Goal: Transaction & Acquisition: Purchase product/service

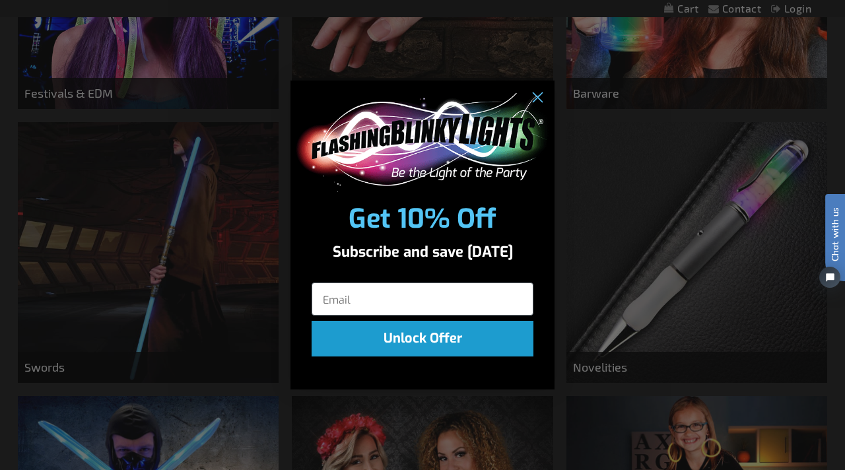
scroll to position [541, 0]
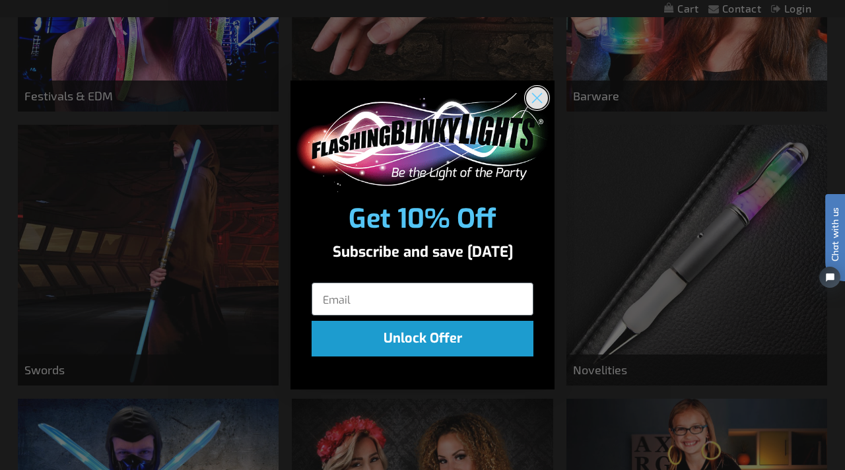
click at [540, 102] on circle "Close dialog" at bounding box center [537, 98] width 22 height 22
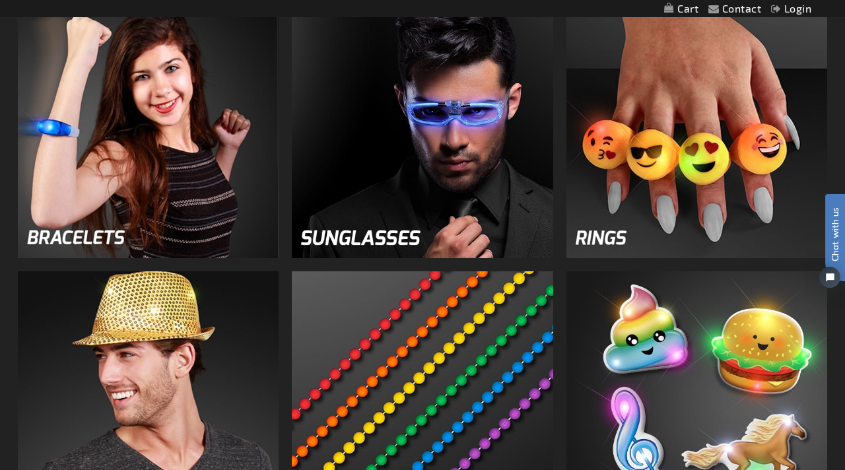
scroll to position [1221, 0]
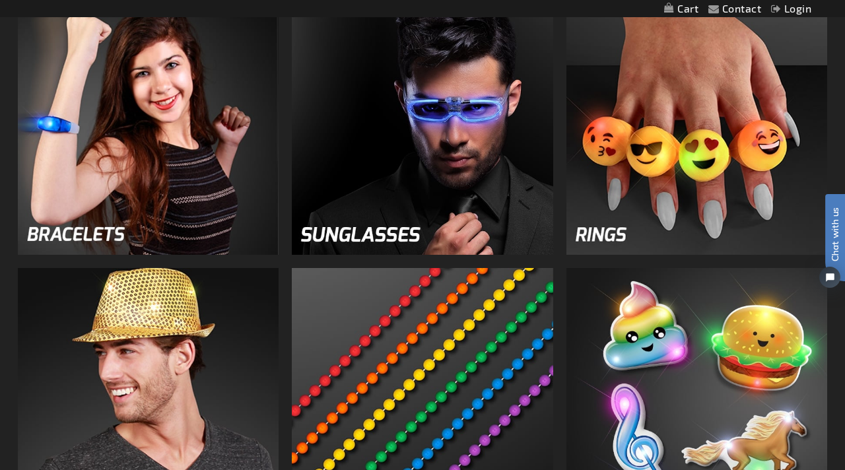
click at [351, 239] on img at bounding box center [422, 124] width 261 height 261
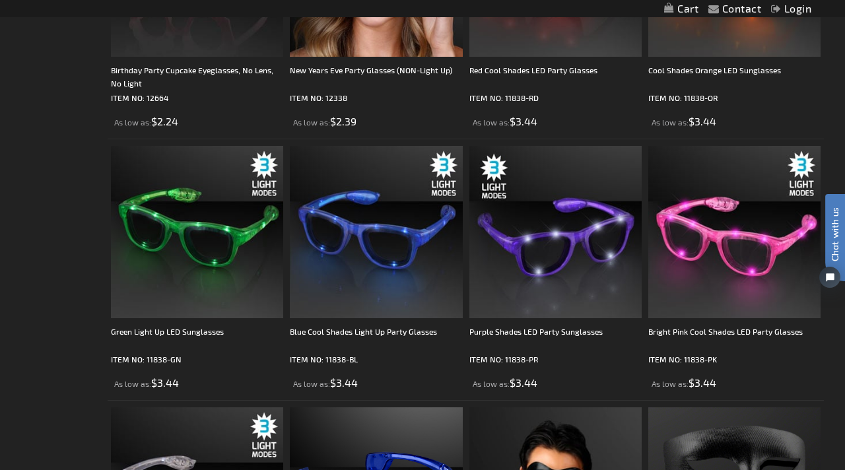
scroll to position [3003, 0]
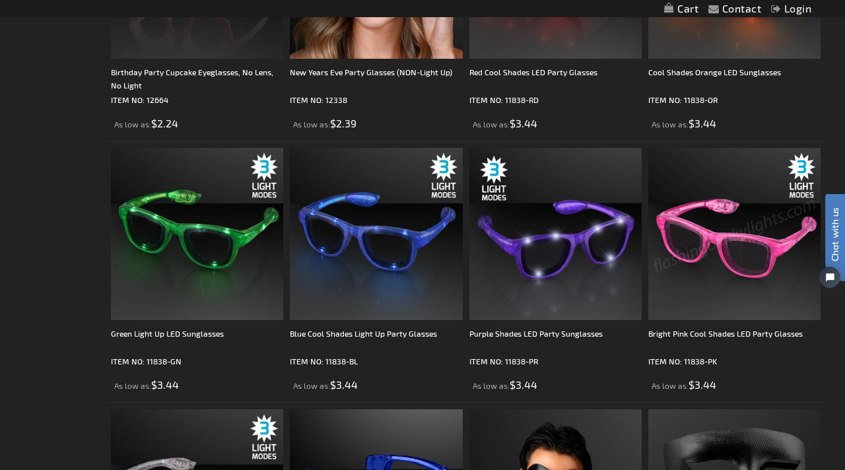
click at [746, 236] on img at bounding box center [735, 234] width 172 height 172
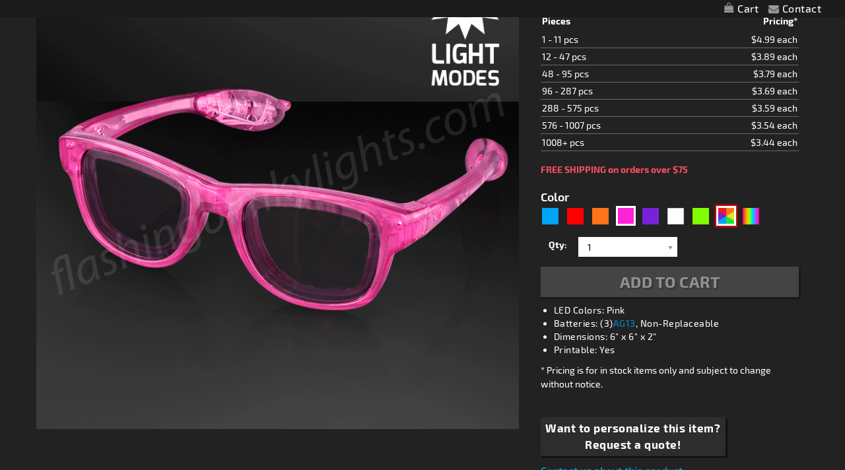
click at [728, 222] on div "AST" at bounding box center [727, 216] width 20 height 20
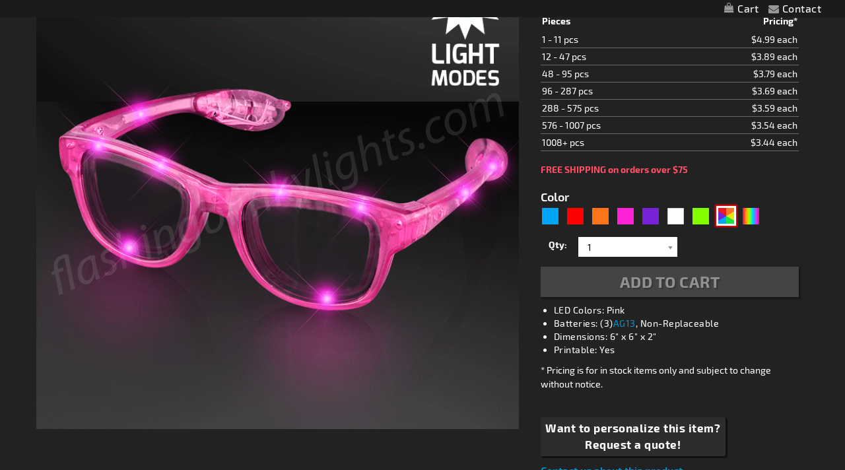
scroll to position [248, 0]
type input "5630"
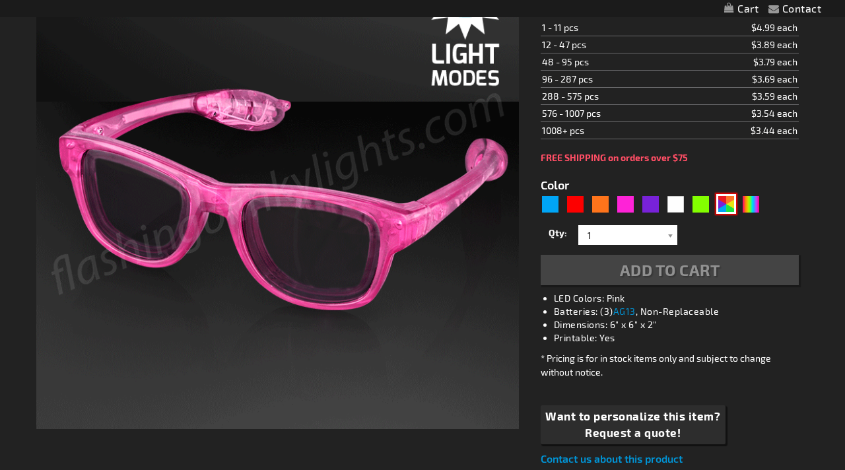
type input "11838-AST"
type input "Customize - Assorted Cool Shades LED Party Glasses - ITEM NO: 11838-AST"
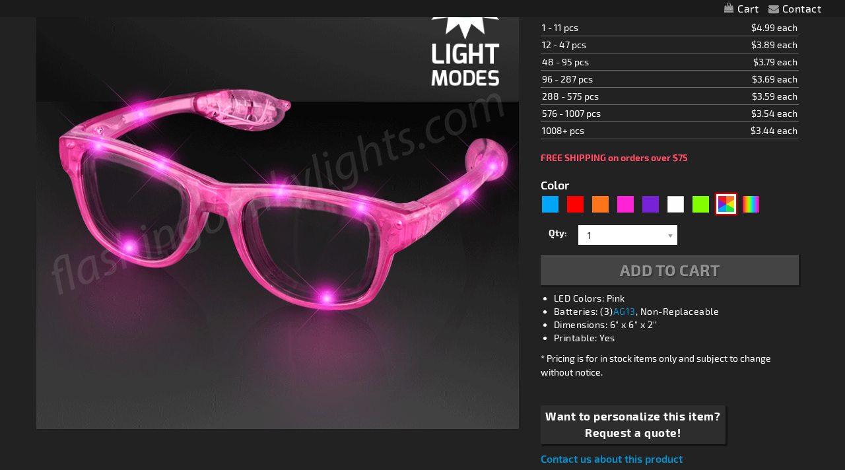
select select
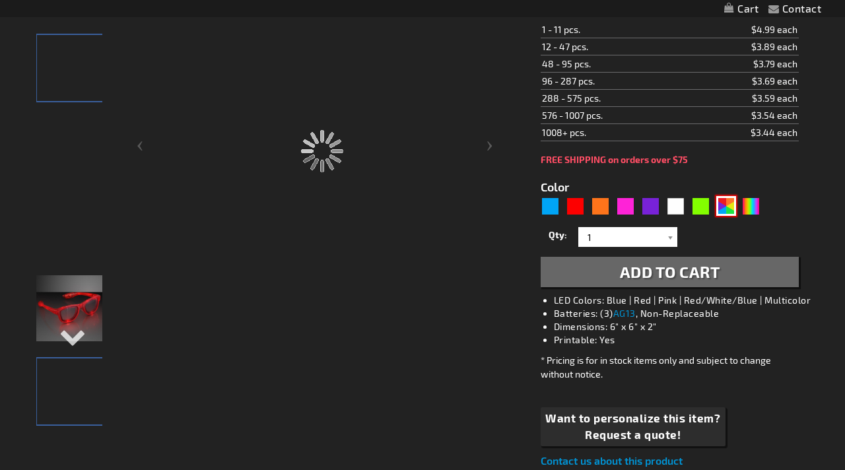
scroll to position [266, 0]
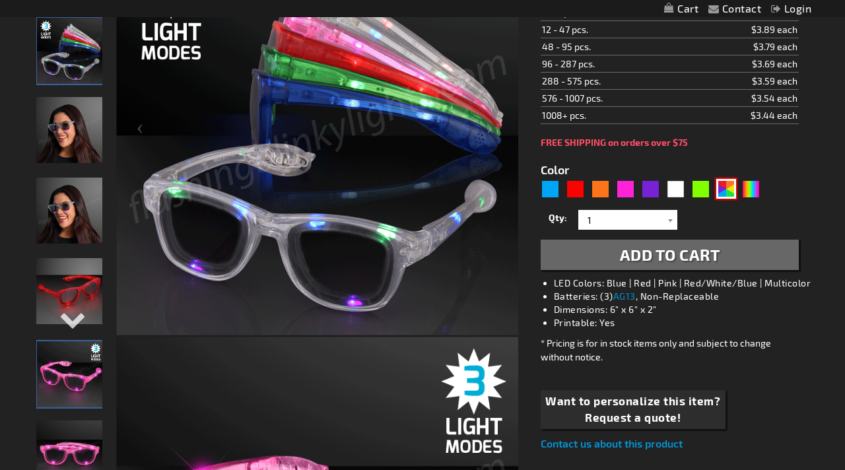
click at [75, 135] on img at bounding box center [69, 130] width 66 height 66
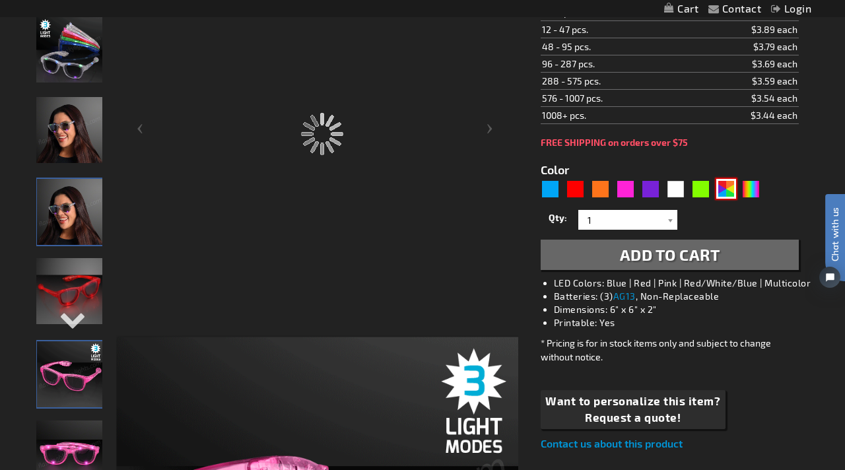
scroll to position [0, 0]
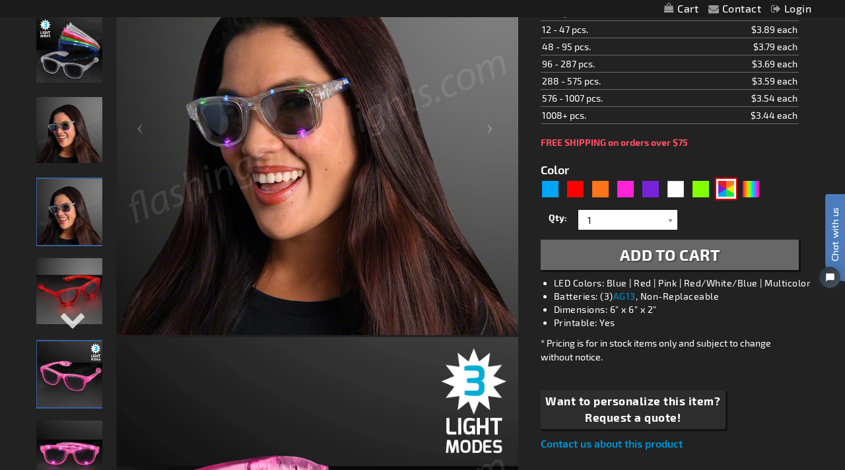
click at [71, 203] on img at bounding box center [70, 212] width 66 height 66
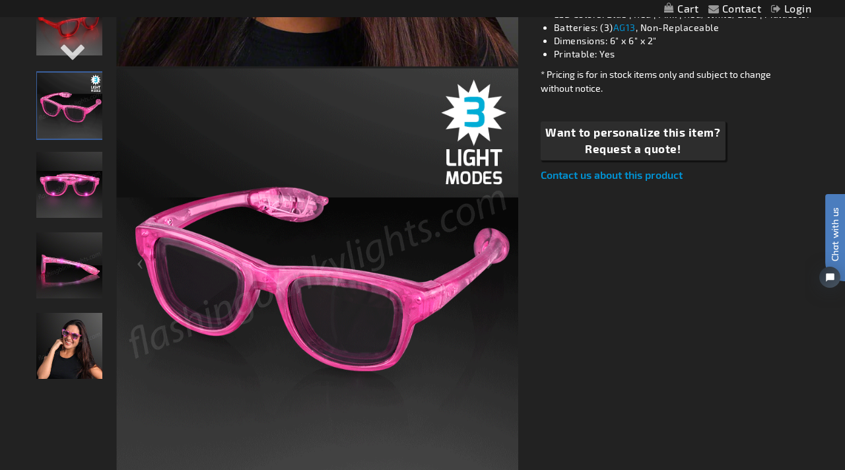
scroll to position [535, 0]
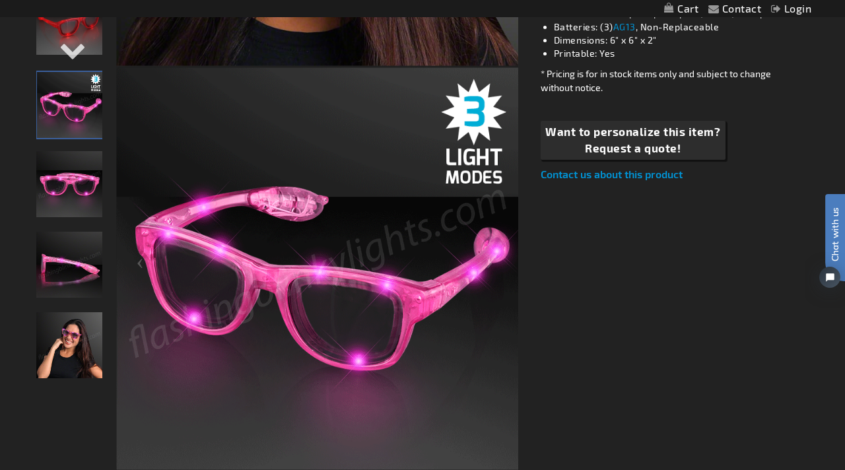
click at [69, 343] on img "Female wearing Pink LED Light Up Party Shades" at bounding box center [69, 345] width 66 height 66
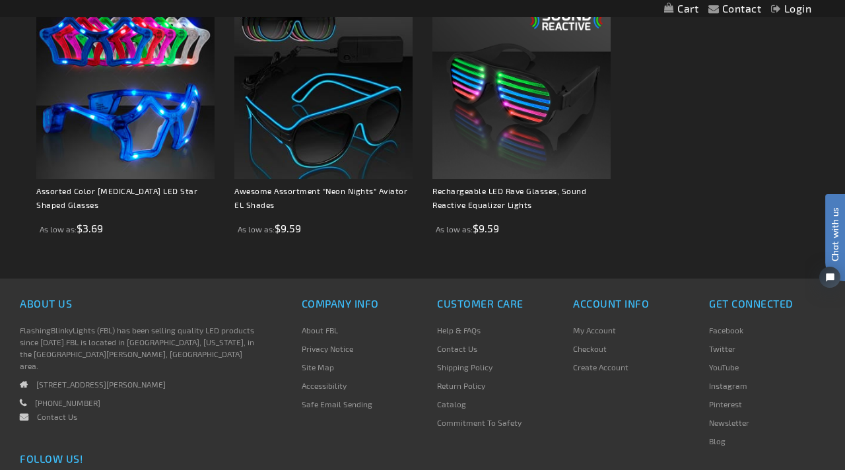
scroll to position [1357, 0]
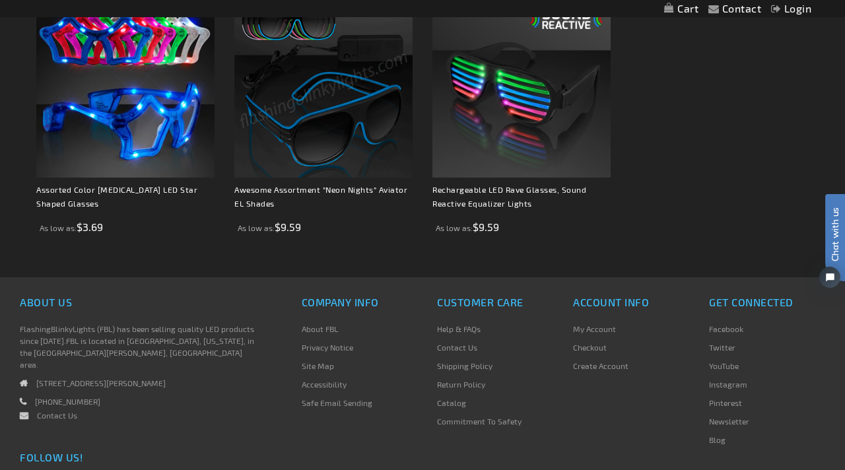
click at [345, 130] on img at bounding box center [323, 88] width 178 height 178
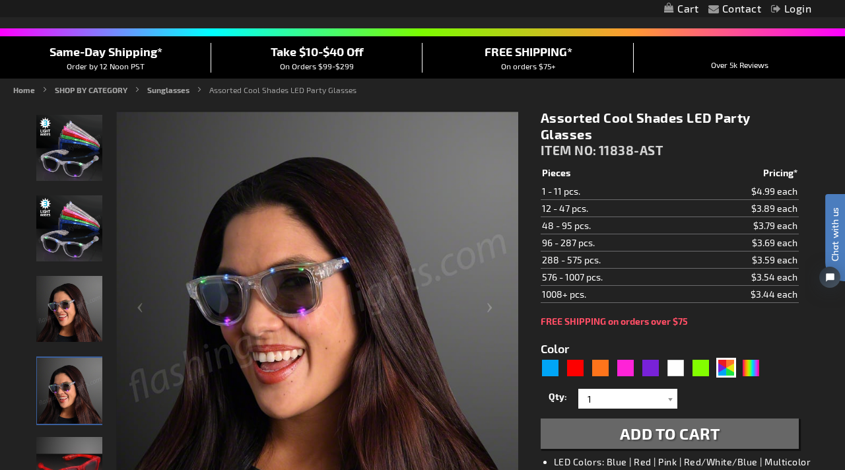
scroll to position [86, 0]
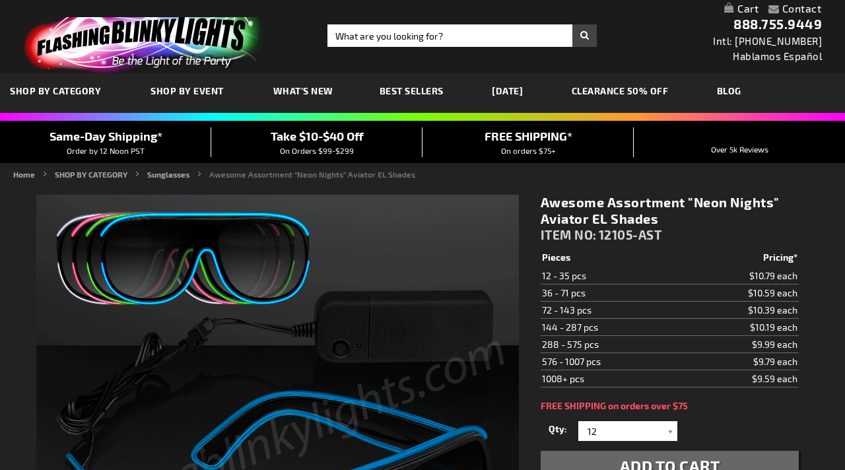
click at [79, 93] on span "SHOP BY CATEGORY" at bounding box center [55, 90] width 91 height 11
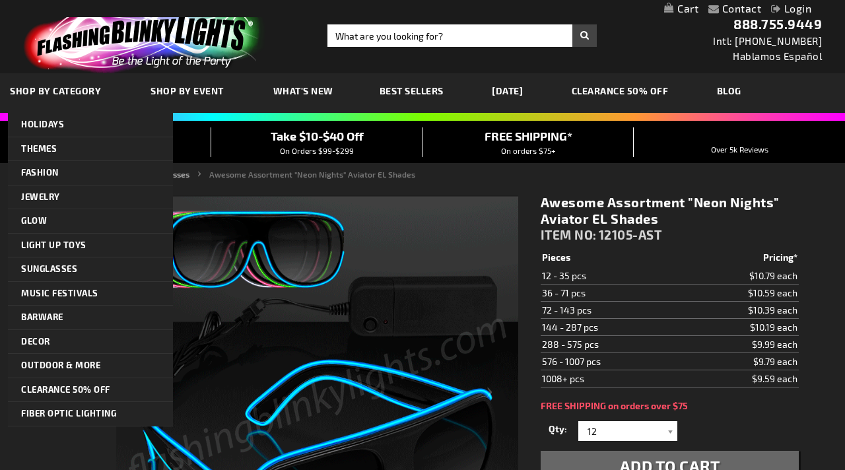
click at [181, 92] on span "Shop By Event" at bounding box center [187, 90] width 73 height 11
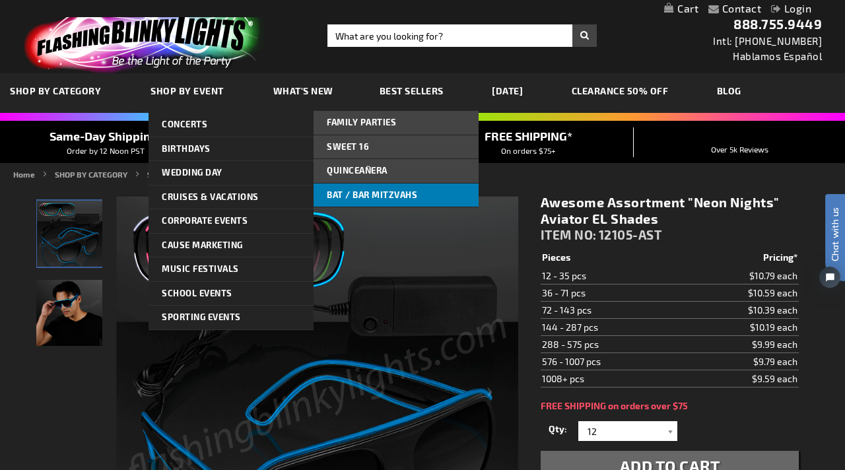
click at [365, 189] on link "Bat / Bar Mitzvahs" at bounding box center [396, 196] width 165 height 24
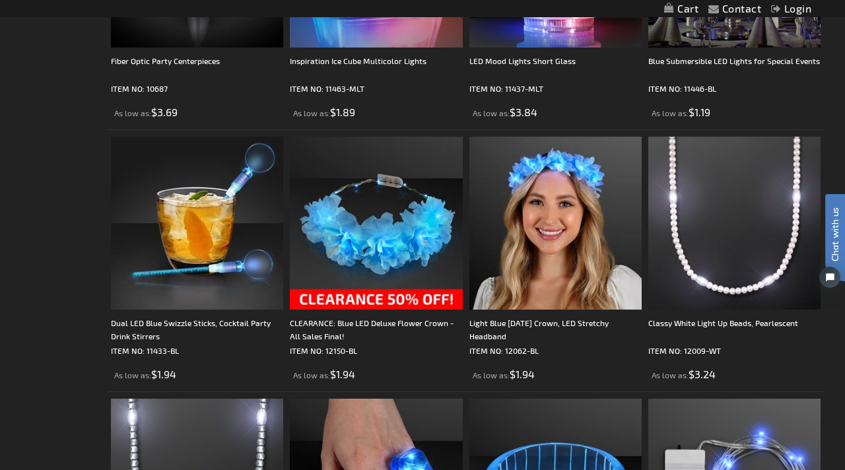
scroll to position [2489, 0]
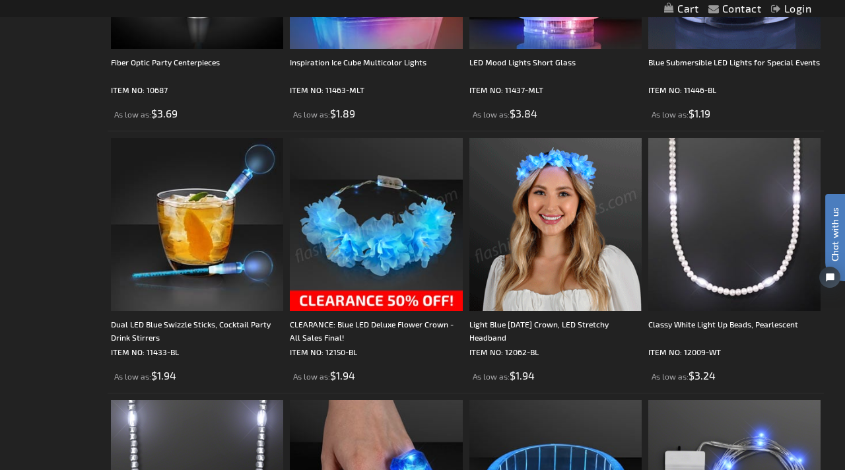
click at [542, 238] on img at bounding box center [556, 224] width 172 height 172
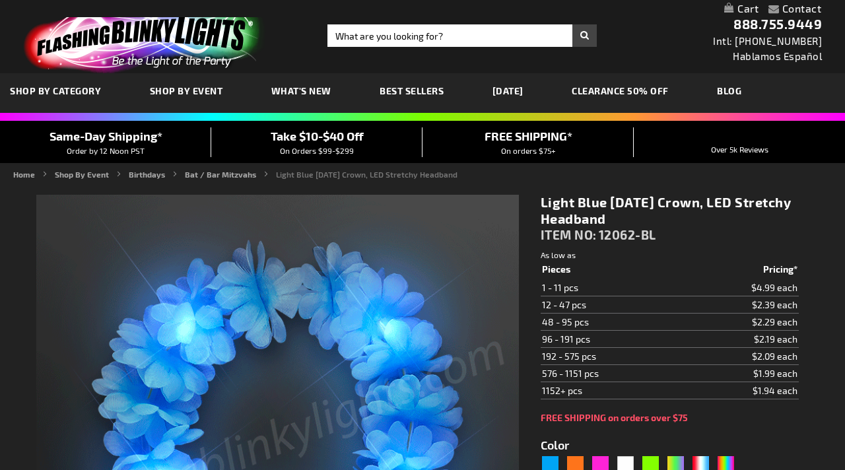
scroll to position [94, 0]
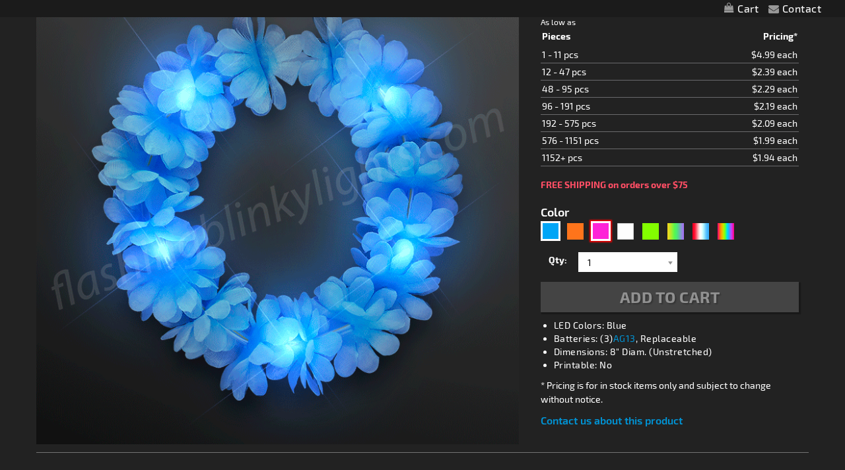
click at [599, 235] on div "Pink" at bounding box center [601, 231] width 20 height 20
type input "5639"
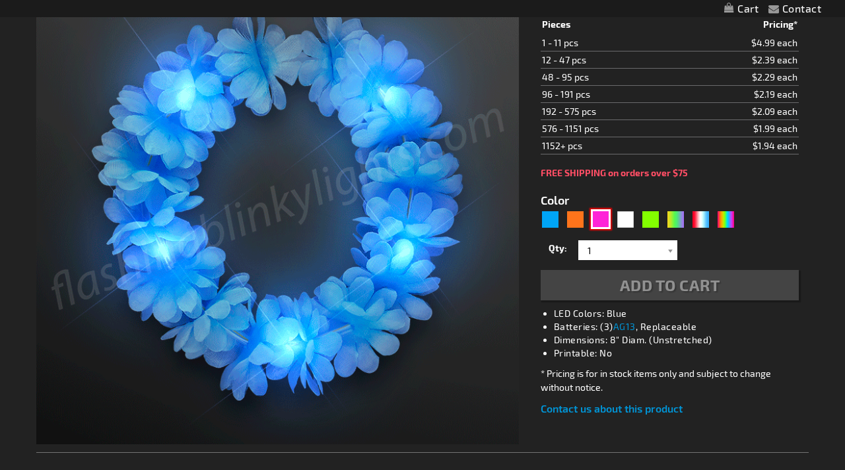
scroll to position [233, 0]
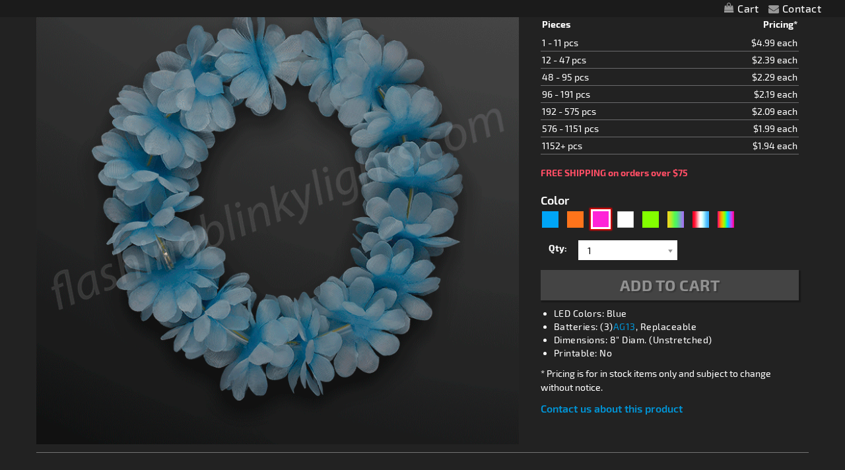
select select
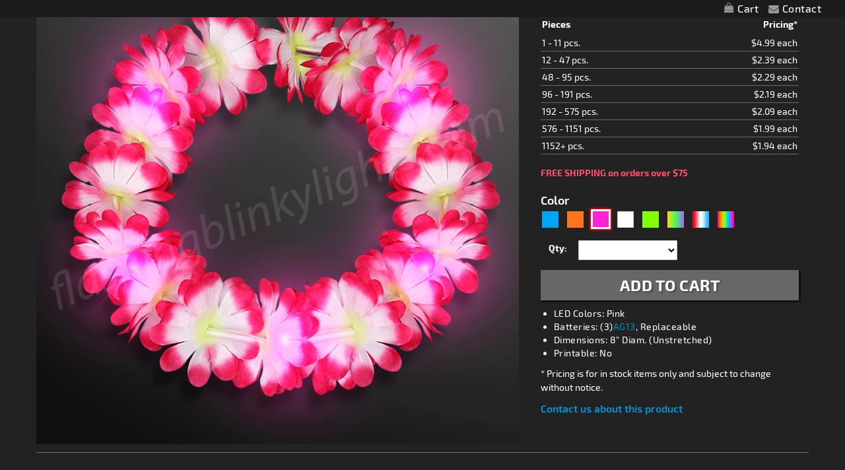
type input "12062-PK"
click at [578, 225] on div "Orange" at bounding box center [576, 219] width 20 height 20
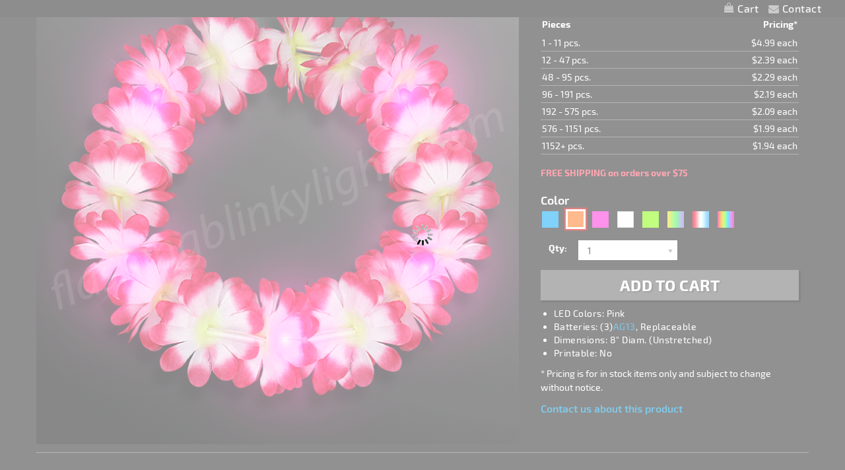
type input "5637"
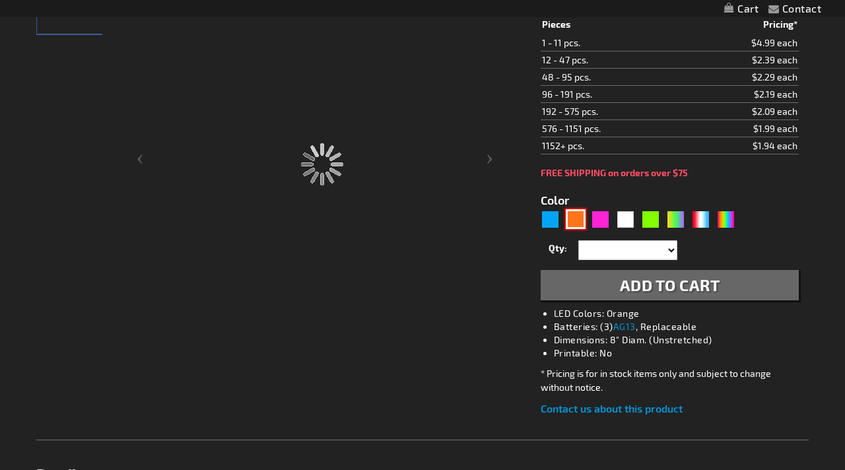
type input "12062-OR"
type input "Customize - Orange Light Up Stretchy Flower Crown - ITEM NO: 12062-OR"
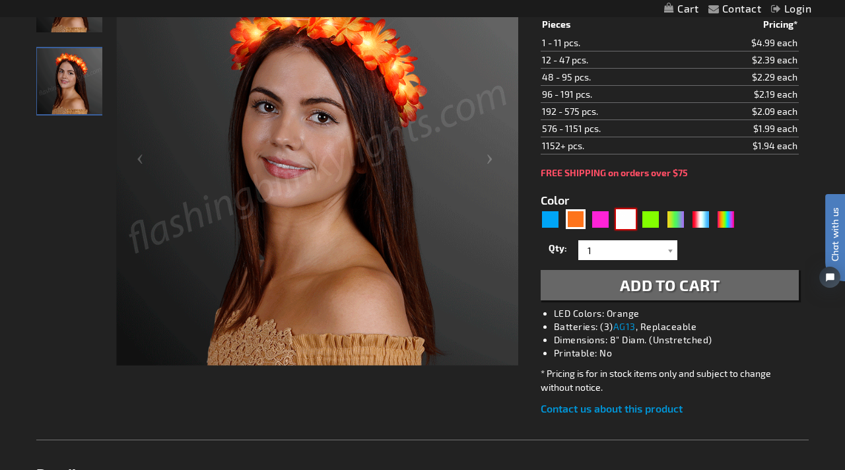
click at [624, 209] on div "White" at bounding box center [626, 219] width 20 height 20
type input "5646"
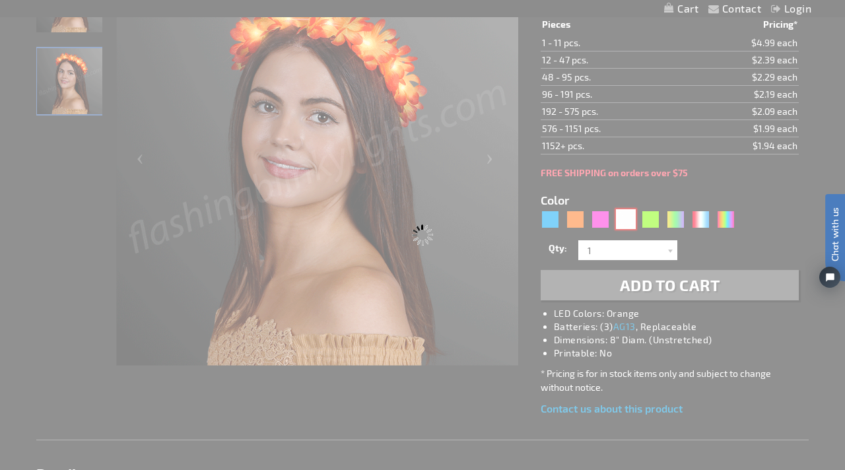
type input "12062-WT"
type input "Customize - White Light Flower Headbands, LED Festival Fashion - ITEM NO: 12062…"
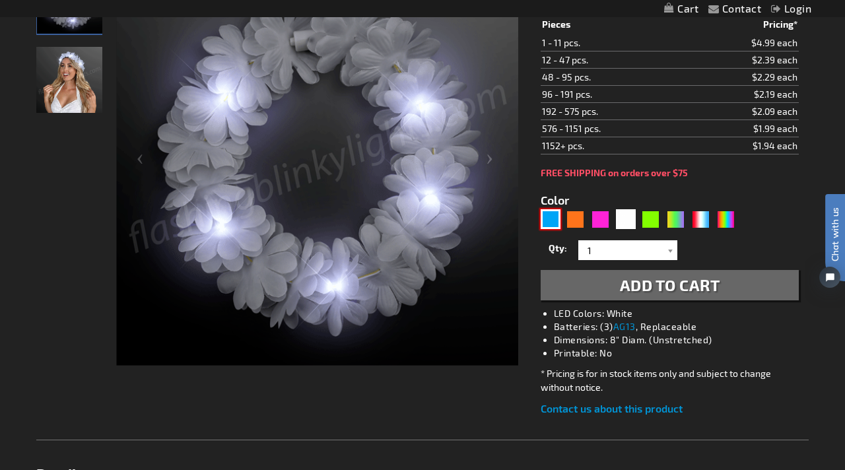
click at [551, 221] on div "Blue" at bounding box center [551, 219] width 20 height 20
type input "5629"
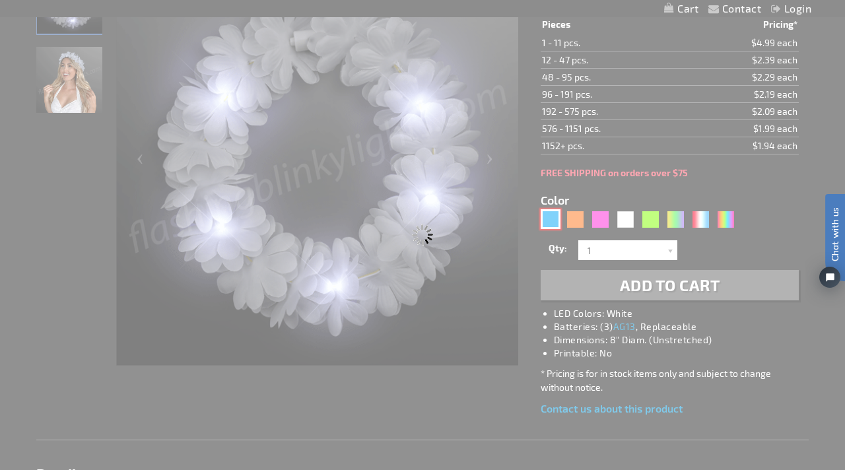
type input "12062-BL"
type input "Customize - Light Blue Flower Festival Crown, LED Stretchy Headband - ITEM NO: …"
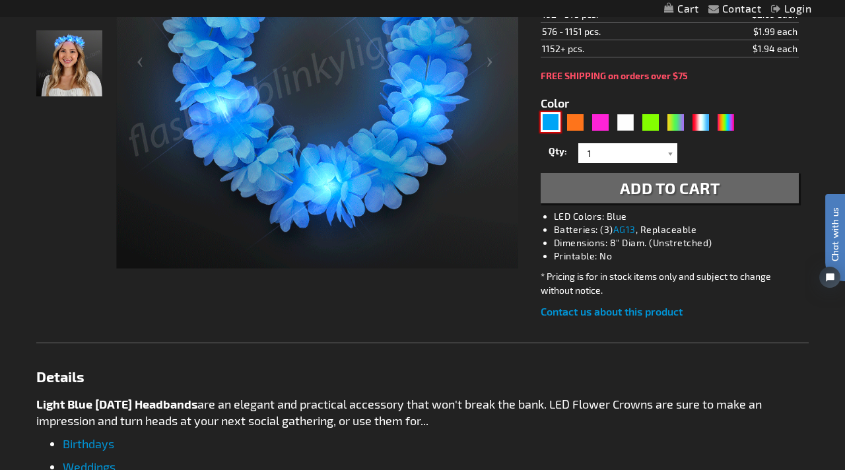
scroll to position [336, 0]
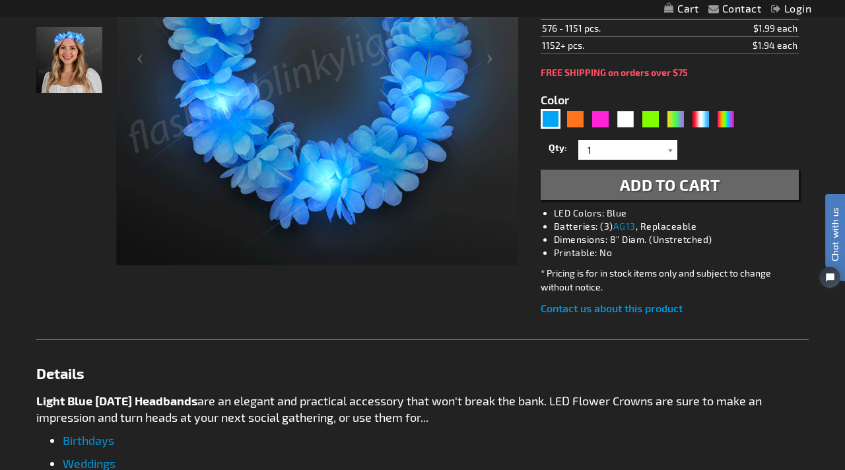
click at [699, 187] on span "Add to Cart" at bounding box center [670, 184] width 100 height 19
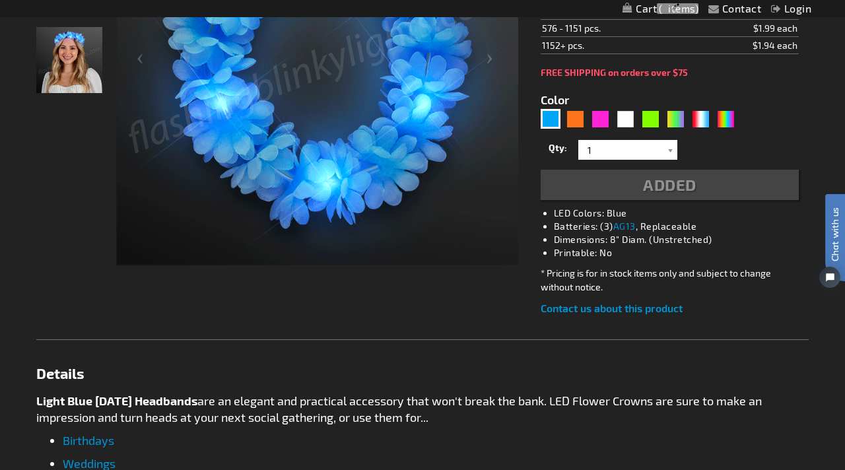
scroll to position [365, 0]
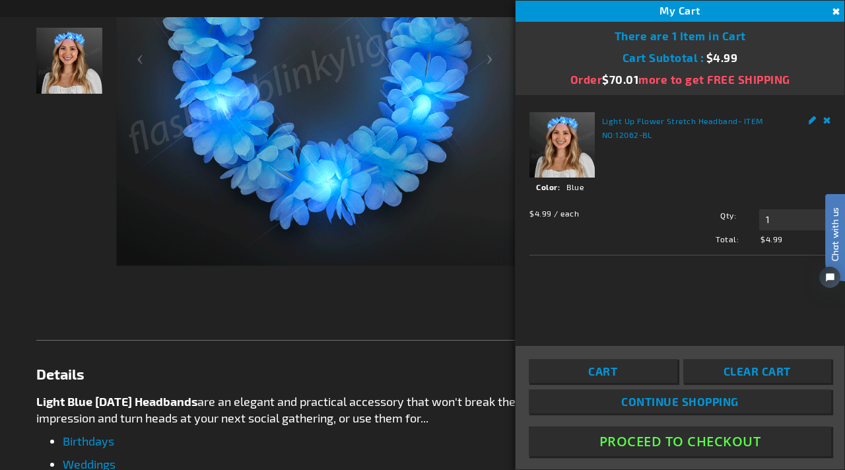
click at [345, 299] on div "Checkout as a new customer Creating an account has many benefits: See order and…" at bounding box center [422, 411] width 773 height 1121
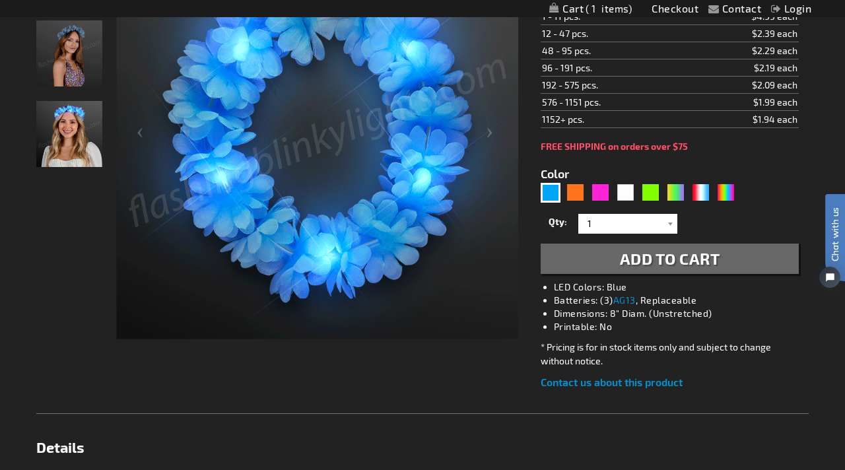
scroll to position [0, 0]
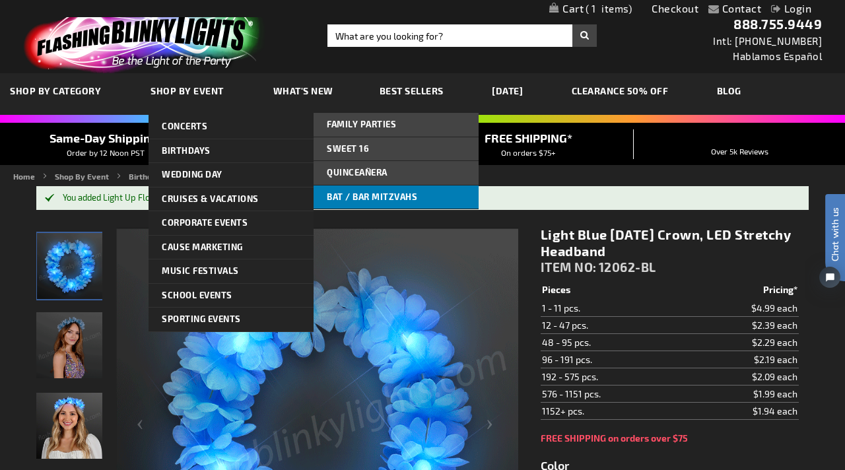
click at [383, 192] on span "Bat / Bar Mitzvahs" at bounding box center [372, 197] width 90 height 11
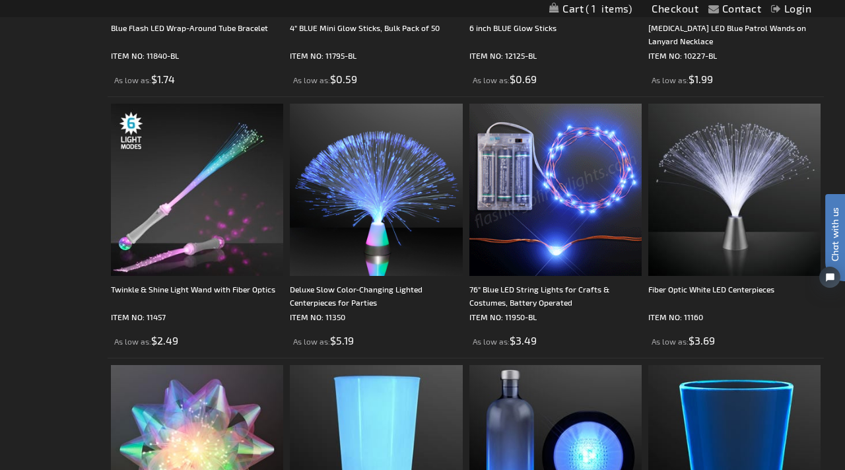
scroll to position [1468, 0]
